Goal: Transaction & Acquisition: Purchase product/service

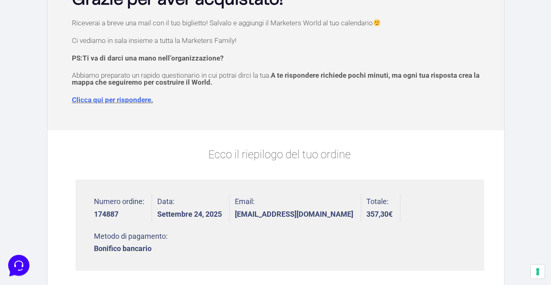
scroll to position [92, 0]
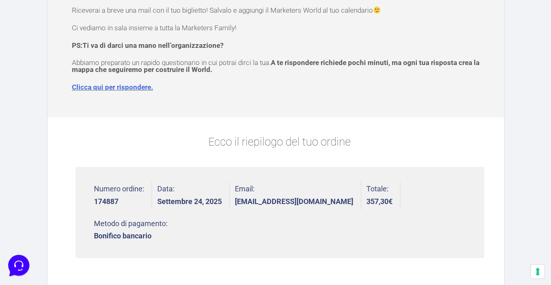
click at [137, 89] on link "Clicca qui per rispondere." at bounding box center [112, 87] width 81 height 8
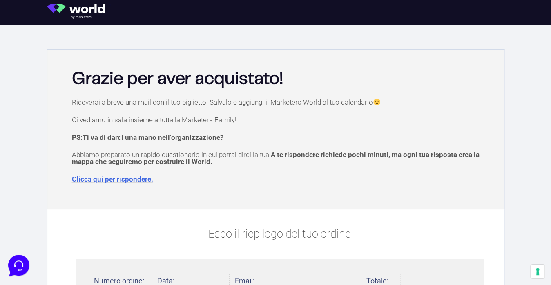
click at [200, 100] on p "Riceverai a breve una mail con il tuo biglietto! Salvalo e aggiungi il Marketer…" at bounding box center [280, 101] width 416 height 7
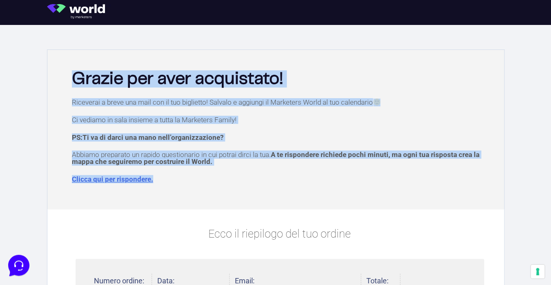
drag, startPoint x: 72, startPoint y: 78, endPoint x: 156, endPoint y: 191, distance: 140.4
click at [156, 191] on div "Grazie per aver acquistato! Riceverai a breve una mail con il tuo biglietto! Sa…" at bounding box center [275, 129] width 456 height 159
click at [141, 121] on p "Ci vediamo in sala insieme a tutta la Marketers Family!" at bounding box center [280, 119] width 416 height 7
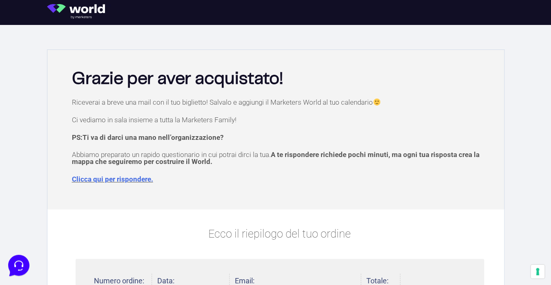
click at [142, 181] on link "Clicca qui per rispondere." at bounding box center [112, 179] width 81 height 8
